Goal: Transaction & Acquisition: Purchase product/service

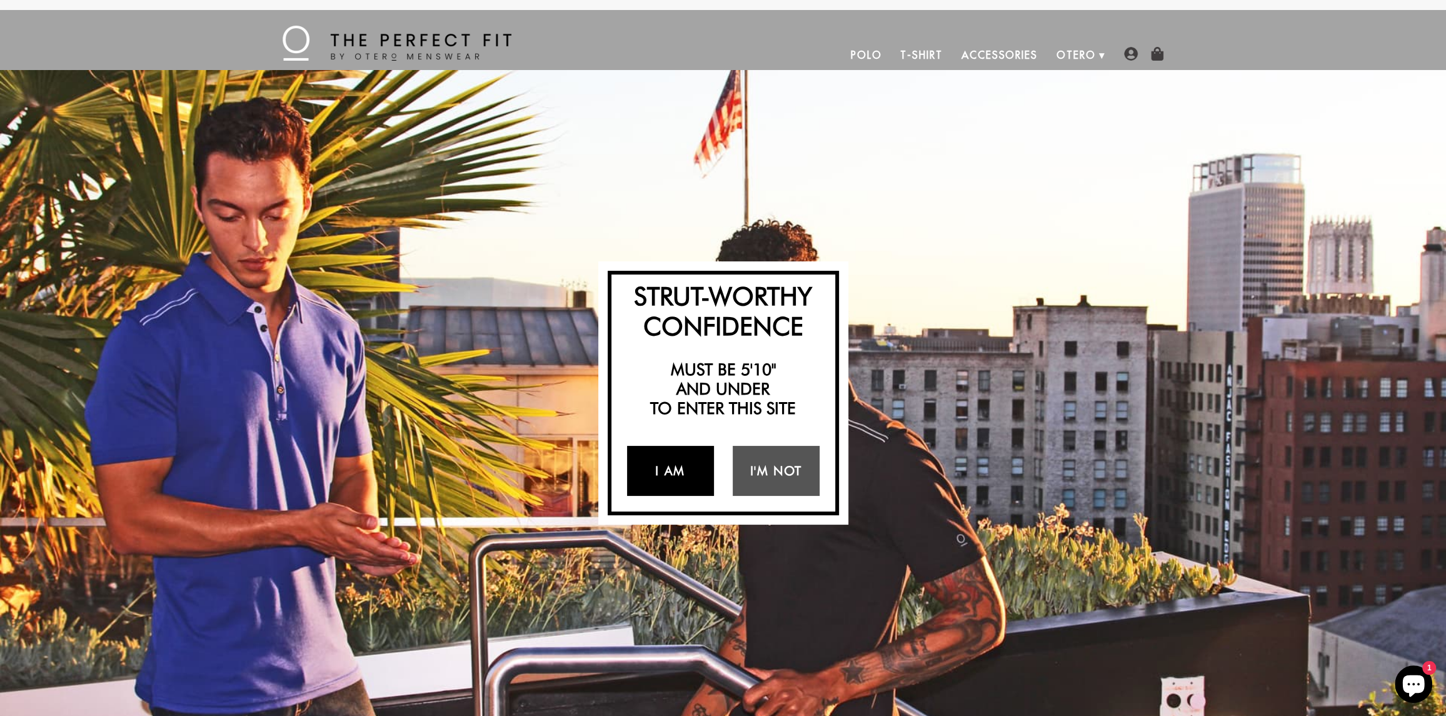
click at [666, 467] on link "I Am" at bounding box center [670, 471] width 87 height 50
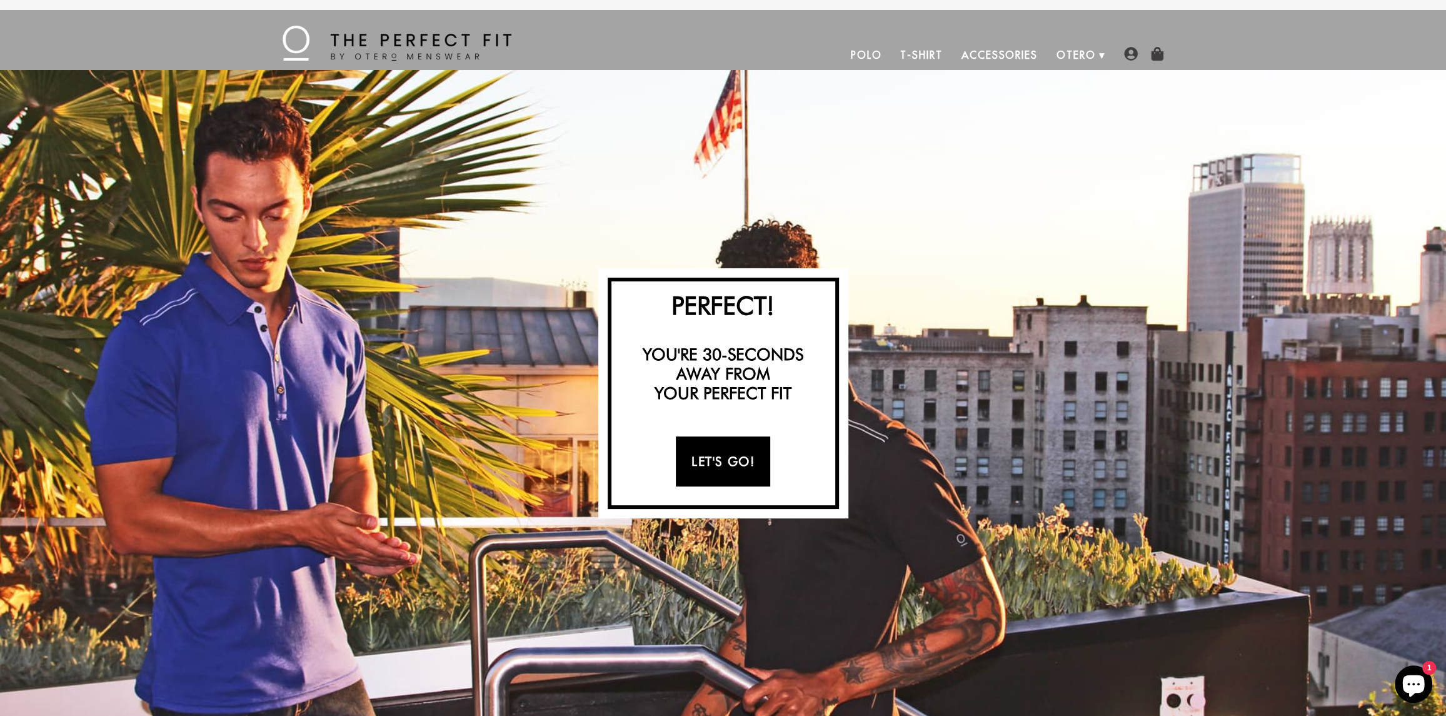
click at [724, 453] on link "Let's Go!" at bounding box center [723, 461] width 94 height 50
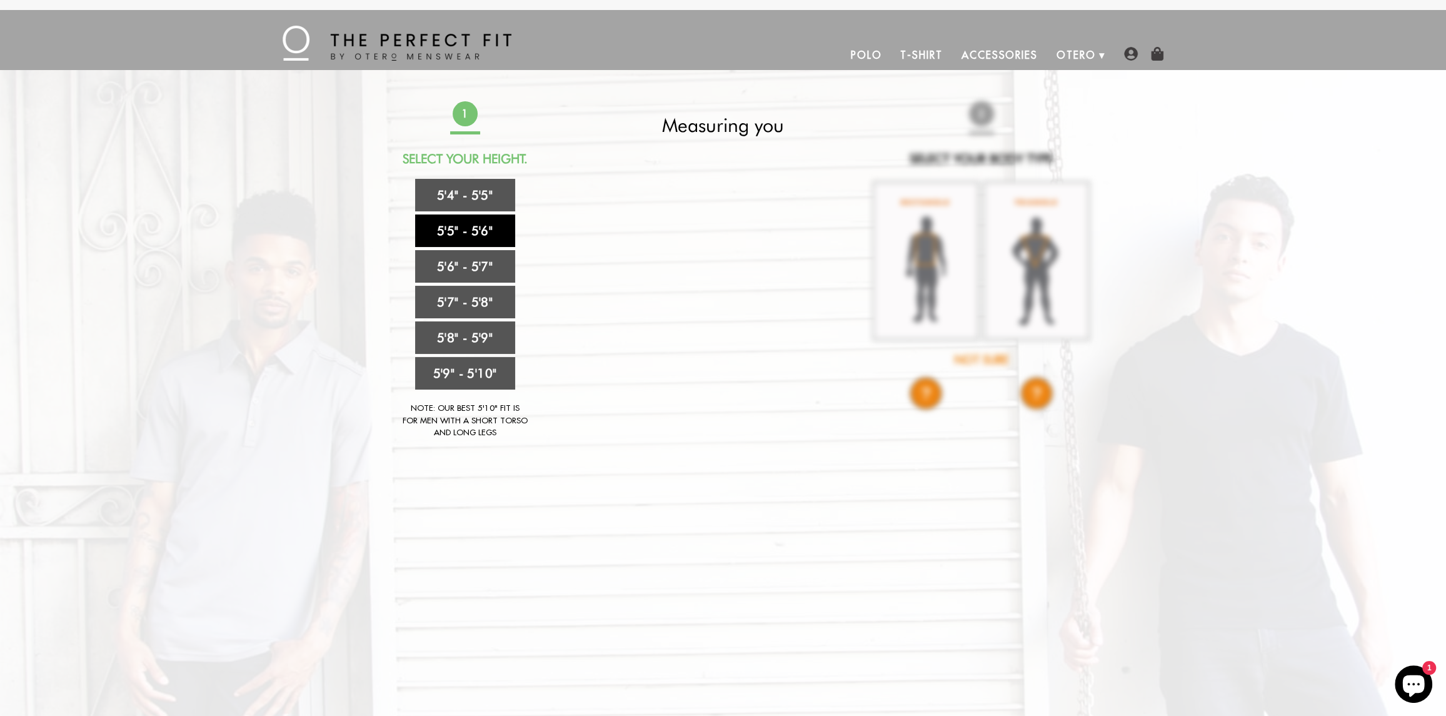
click at [479, 226] on link "5'5" - 5'6"" at bounding box center [465, 230] width 100 height 32
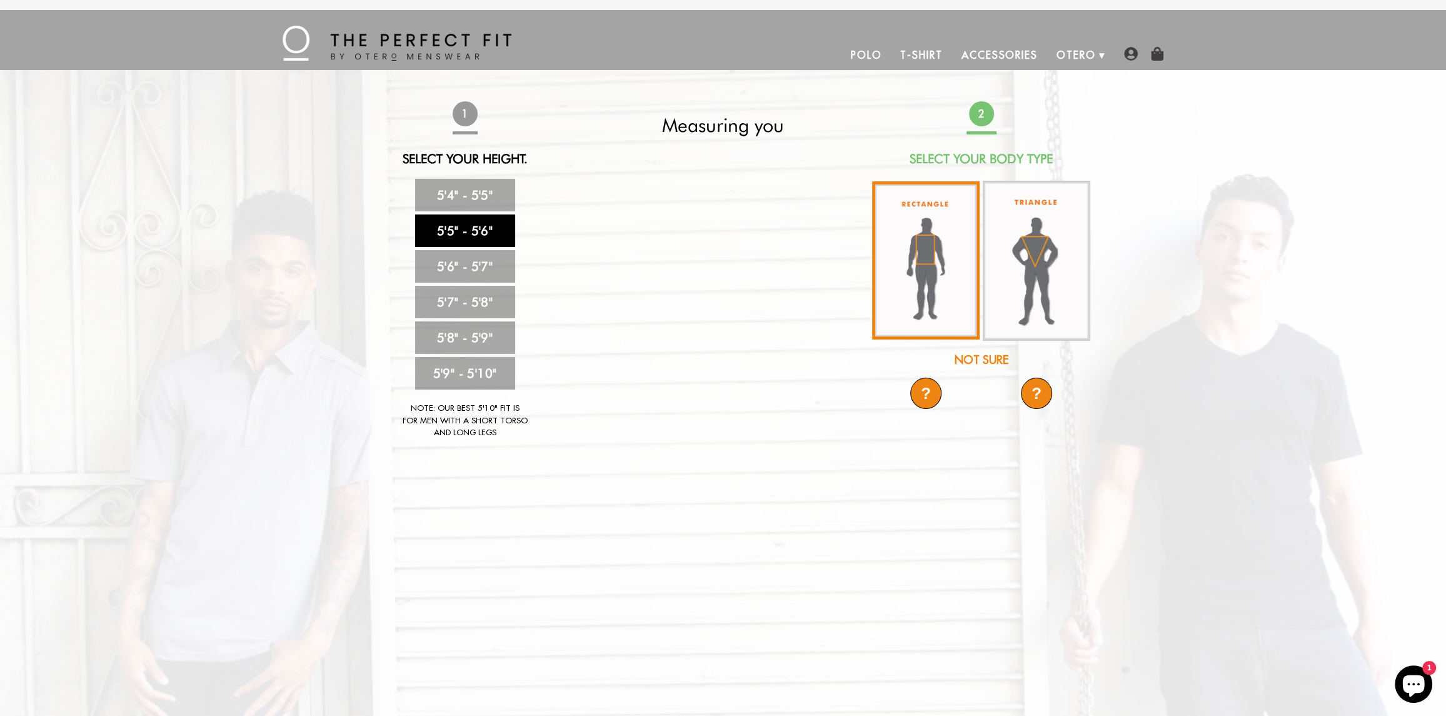
click at [918, 249] on img at bounding box center [925, 260] width 107 height 158
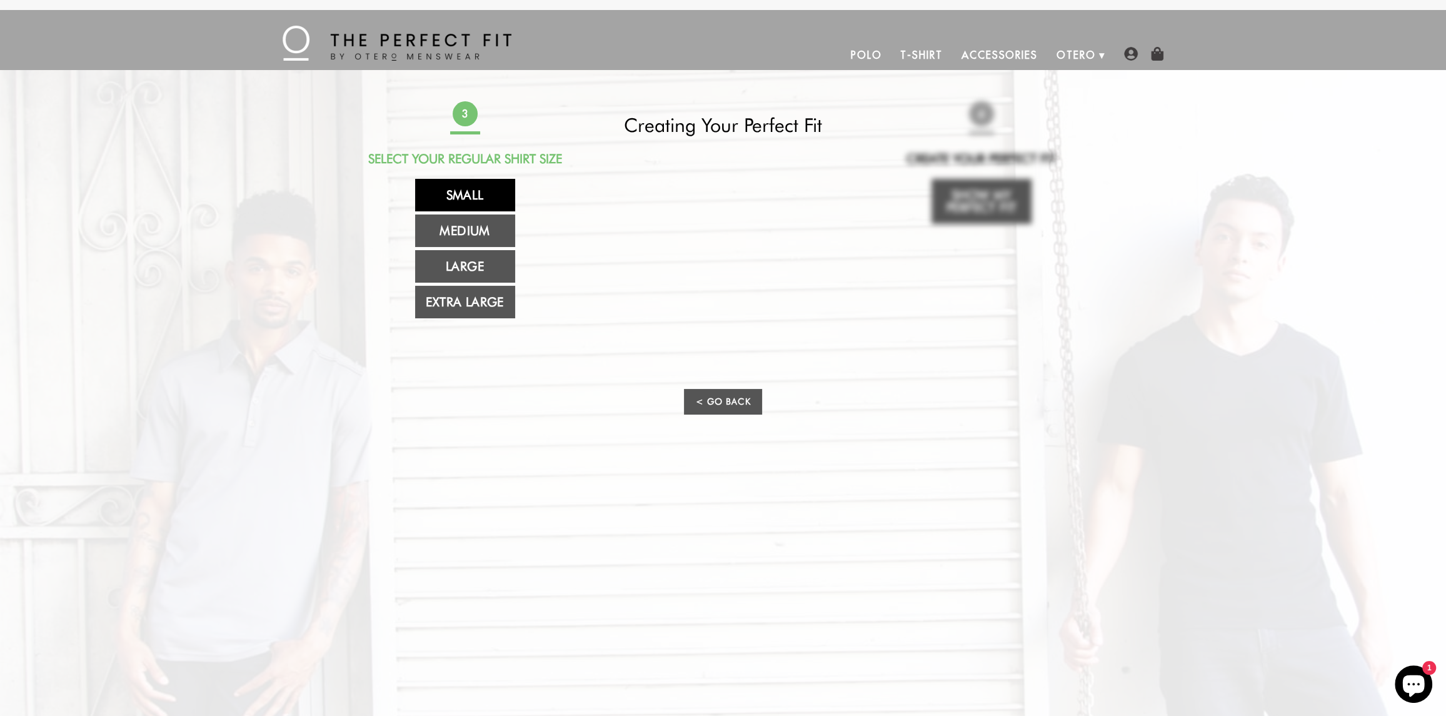
click at [465, 194] on link "Small" at bounding box center [465, 195] width 100 height 32
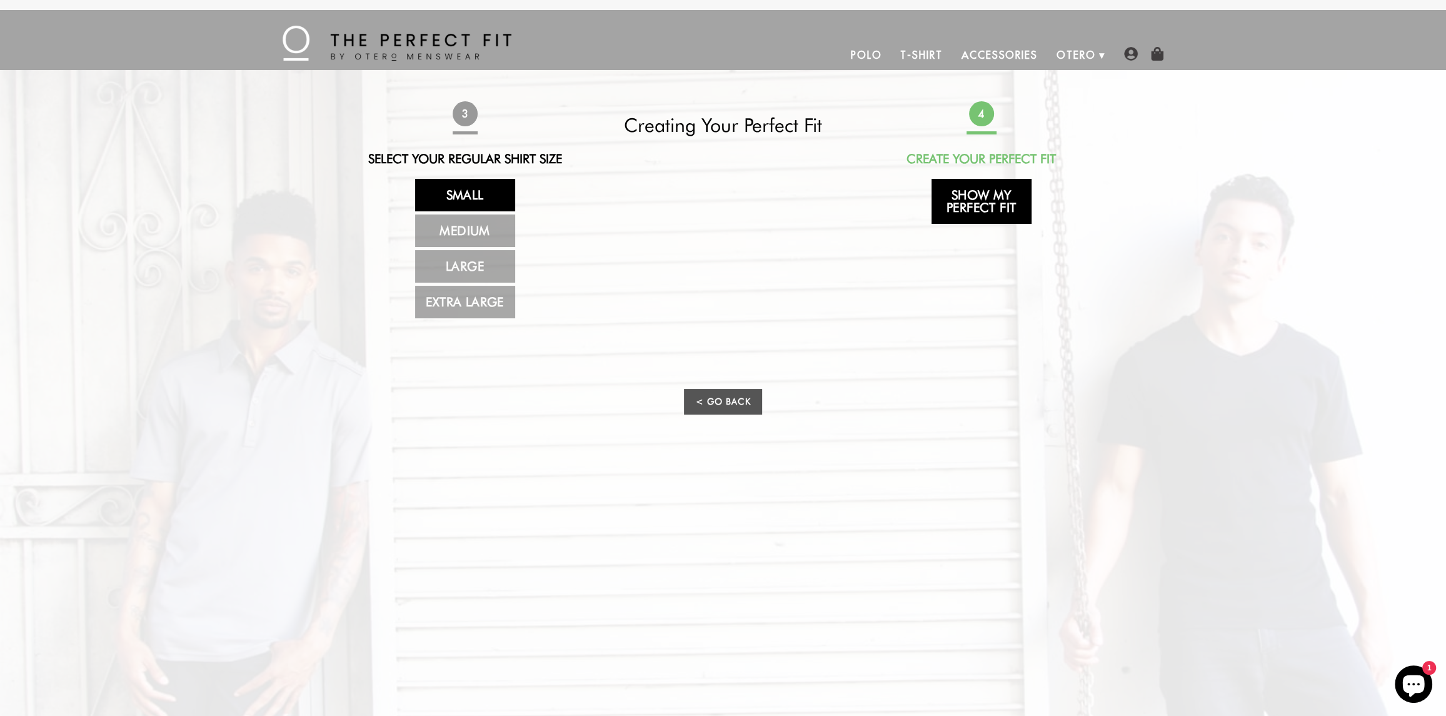
click at [982, 196] on link "Show My Perfect Fit" at bounding box center [981, 201] width 100 height 45
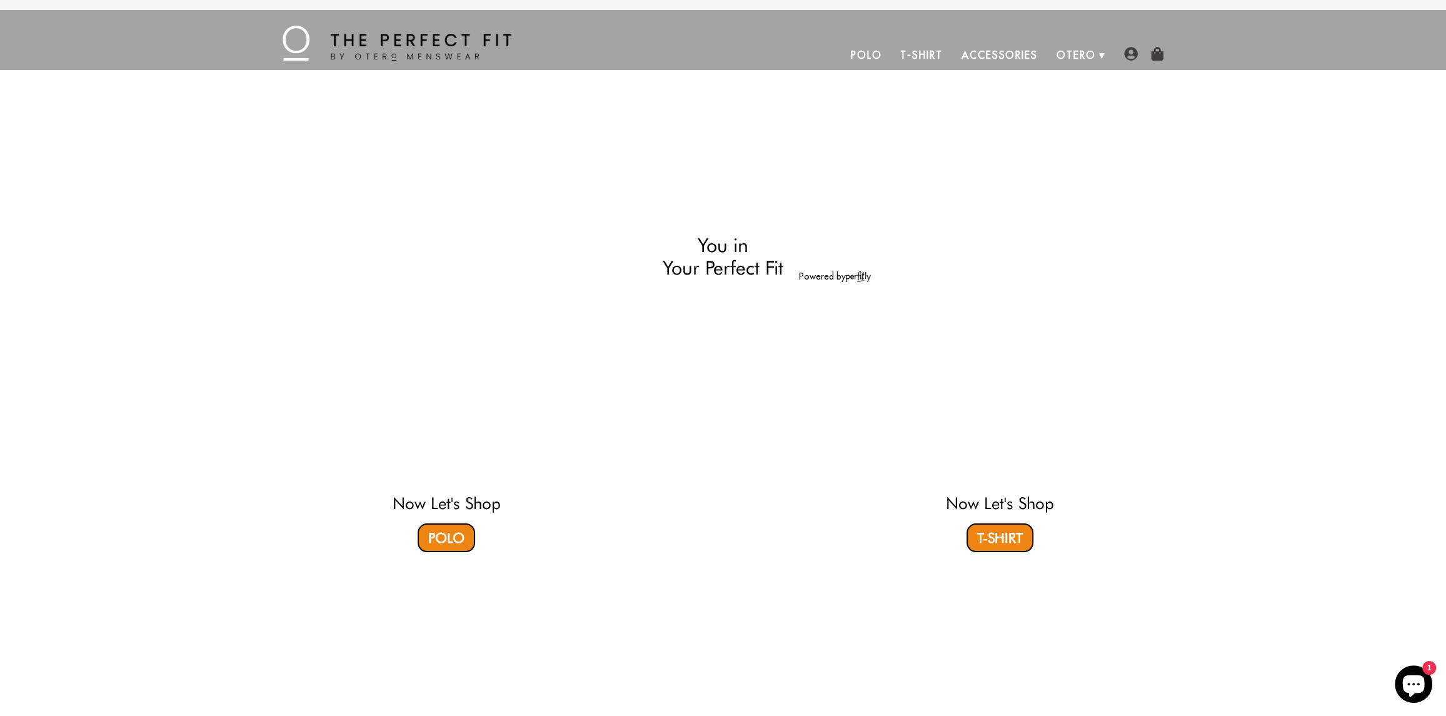
select select "55-56"
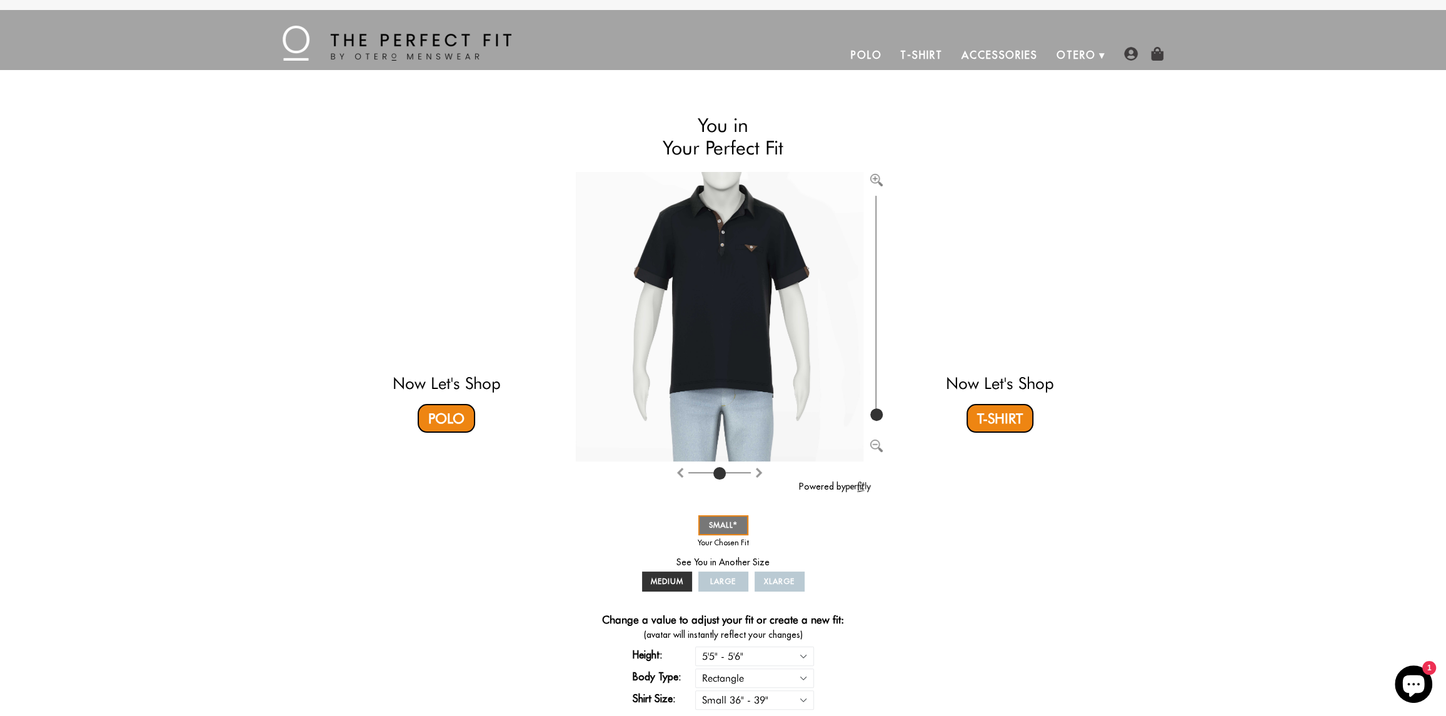
click at [1004, 52] on link "Accessories" at bounding box center [999, 55] width 95 height 30
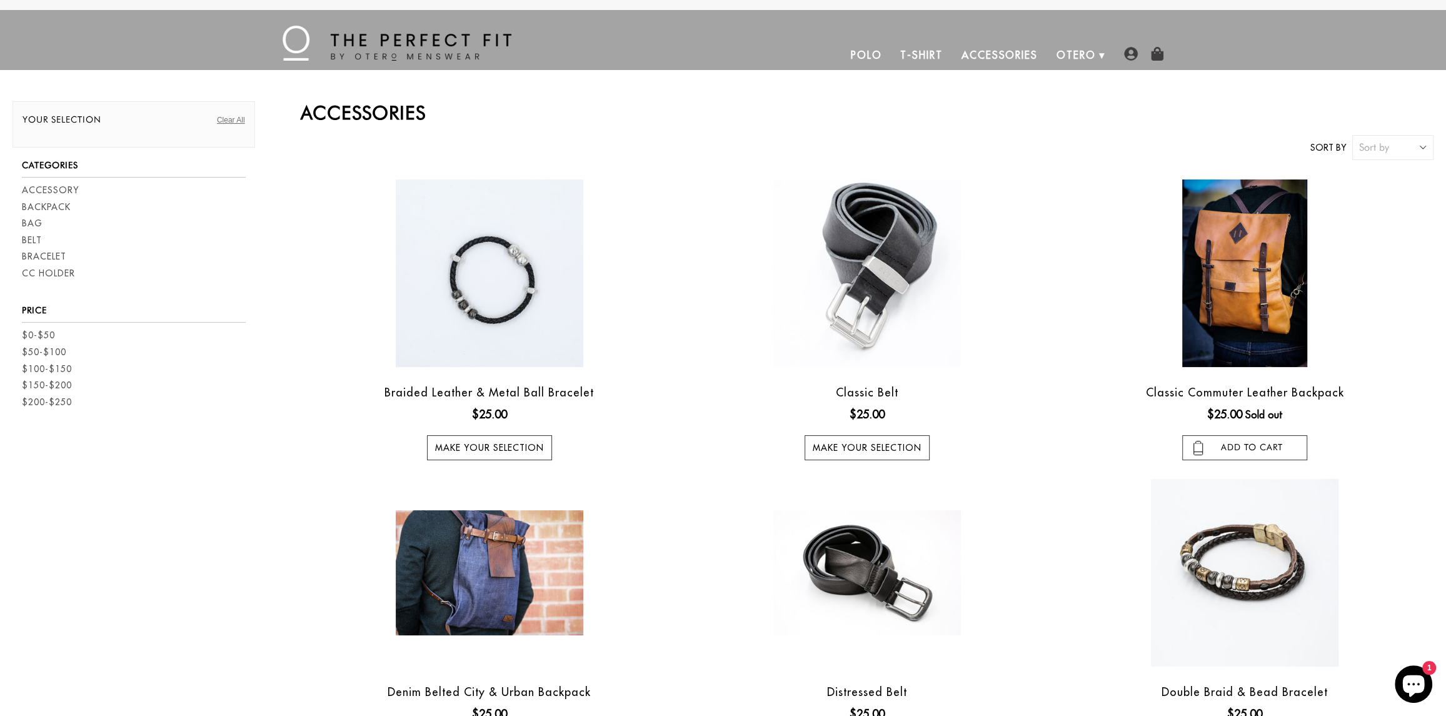
click at [876, 56] on link "Polo" at bounding box center [866, 55] width 50 height 30
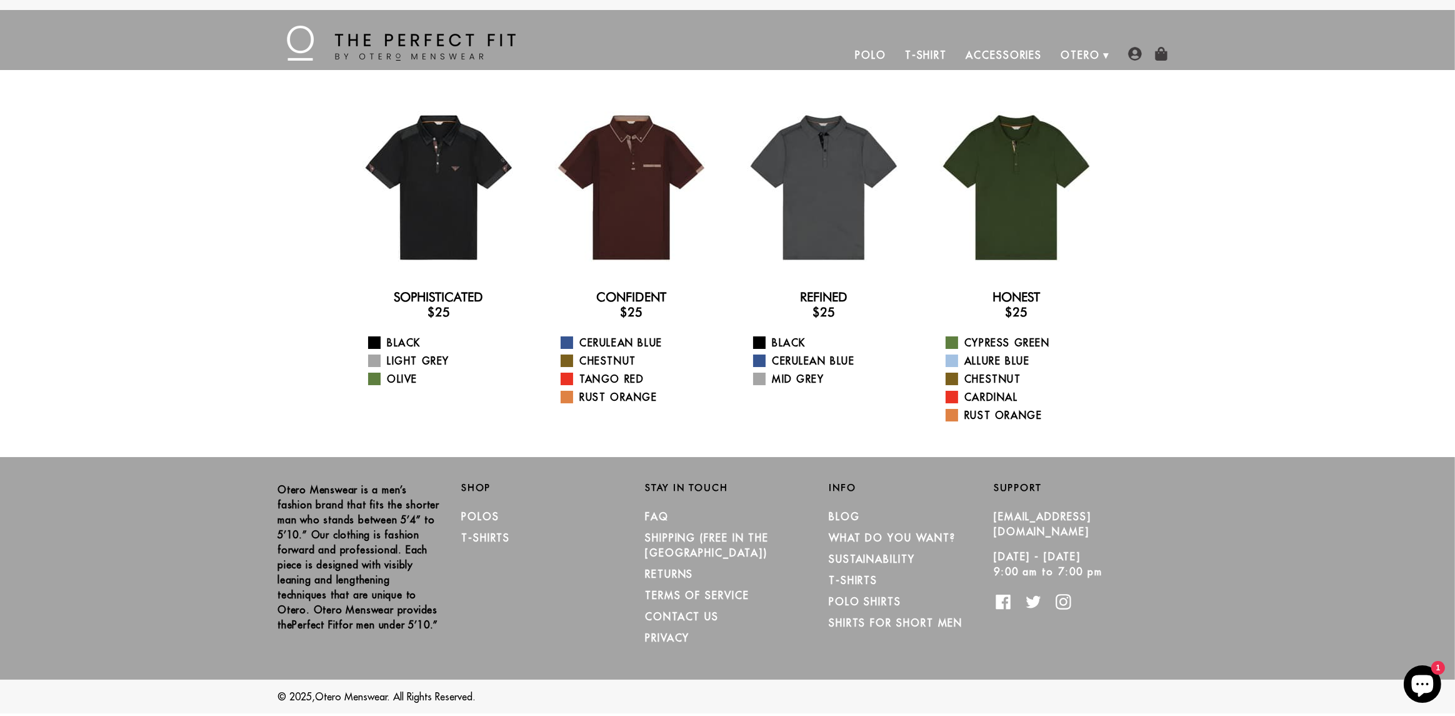
click at [931, 54] on link "T-Shirt" at bounding box center [926, 55] width 61 height 30
